Goal: Task Accomplishment & Management: Use online tool/utility

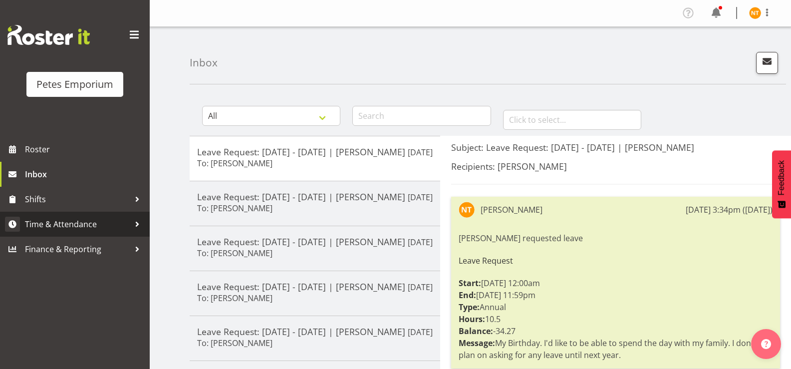
click at [63, 222] on span "Time & Attendance" at bounding box center [77, 224] width 105 height 15
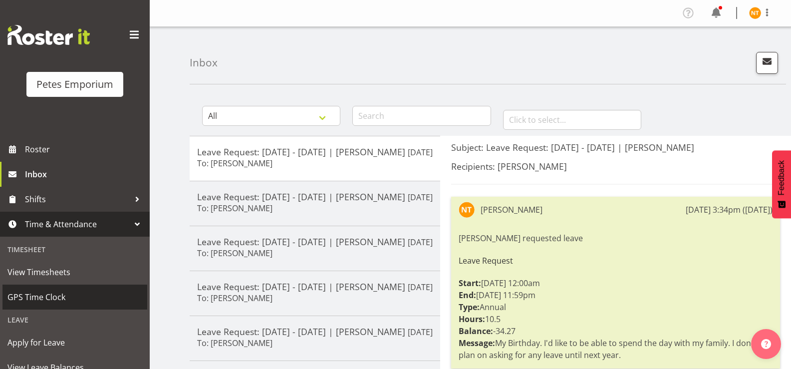
click at [39, 299] on span "GPS Time Clock" at bounding box center [74, 297] width 135 height 15
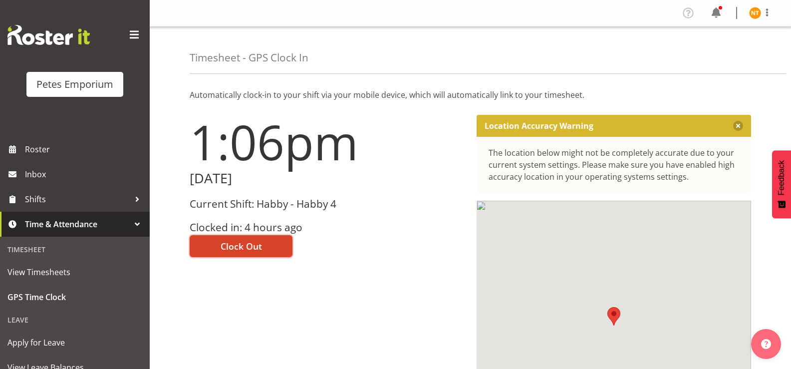
click at [245, 246] on span "Clock Out" at bounding box center [241, 246] width 41 height 13
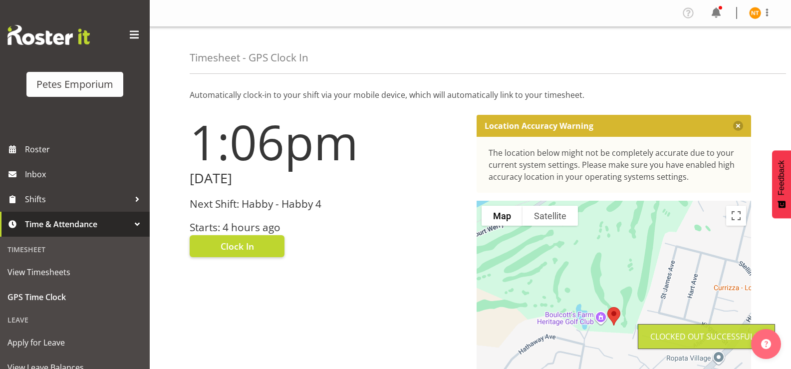
click at [758, 13] on img at bounding box center [755, 13] width 12 height 12
click at [709, 54] on link "Log Out" at bounding box center [726, 52] width 96 height 18
